Goal: Find specific page/section: Find specific page/section

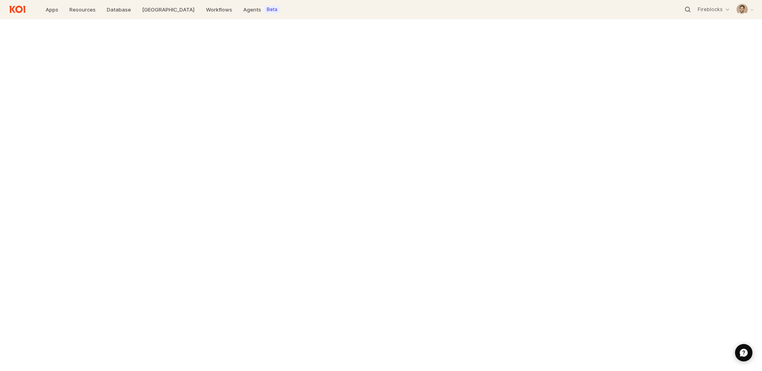
drag, startPoint x: 377, startPoint y: 68, endPoint x: 276, endPoint y: 41, distance: 105.1
click at [374, 67] on div at bounding box center [381, 195] width 762 height 352
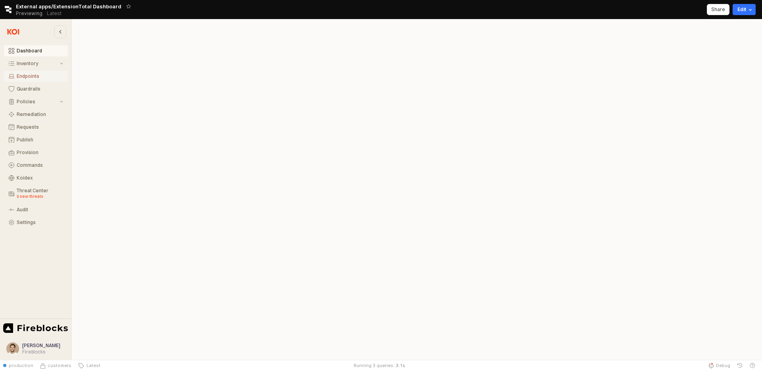
click at [44, 74] on div "Endpoints" at bounding box center [40, 76] width 46 height 6
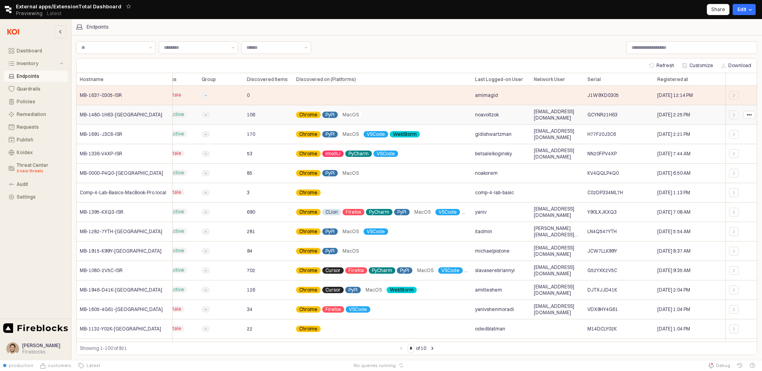
scroll to position [0, 136]
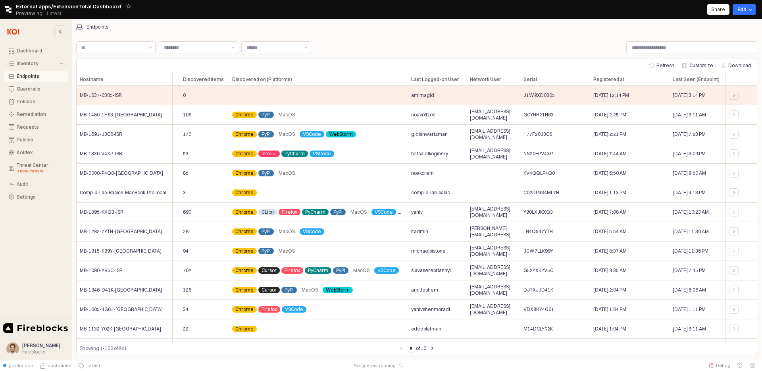
click at [264, 26] on div "Endpoints" at bounding box center [416, 27] width 681 height 6
